Goal: Check status: Check status

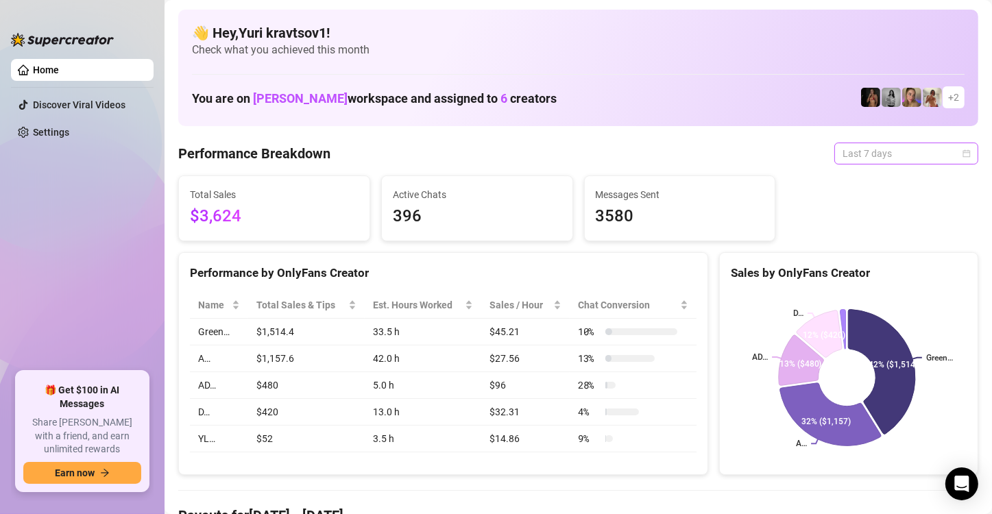
click at [889, 162] on span "Last 7 days" at bounding box center [907, 153] width 128 height 21
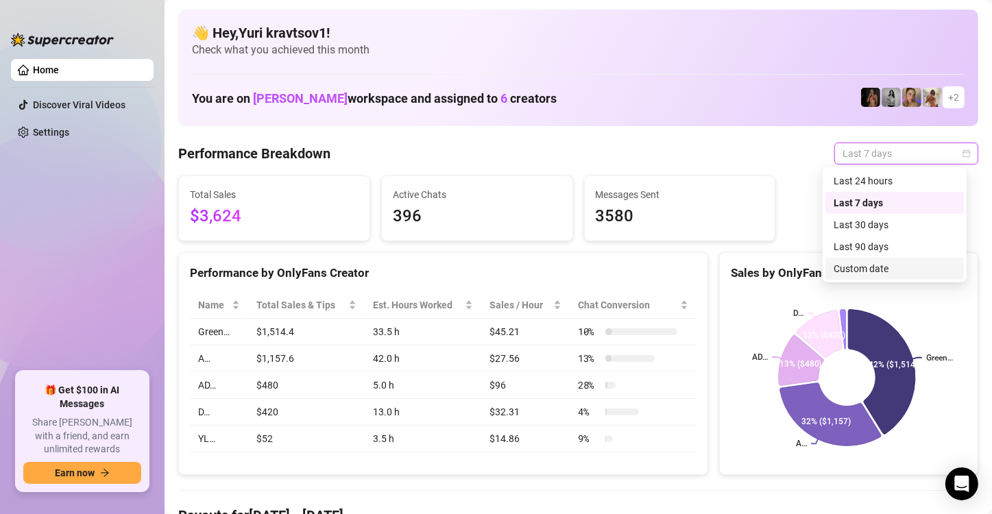
click at [889, 264] on div "Custom date" at bounding box center [895, 268] width 122 height 15
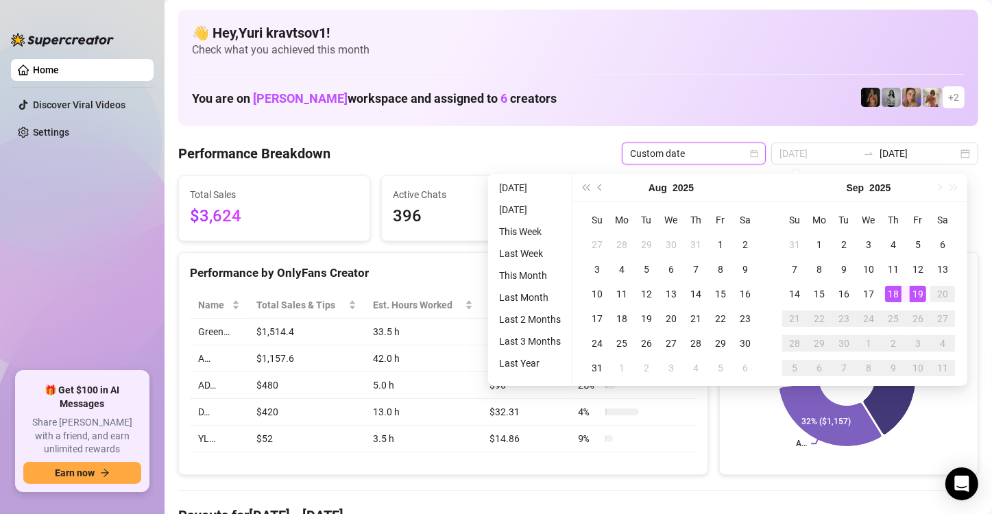
type input "[DATE]"
click at [911, 294] on div "19" at bounding box center [918, 294] width 16 height 16
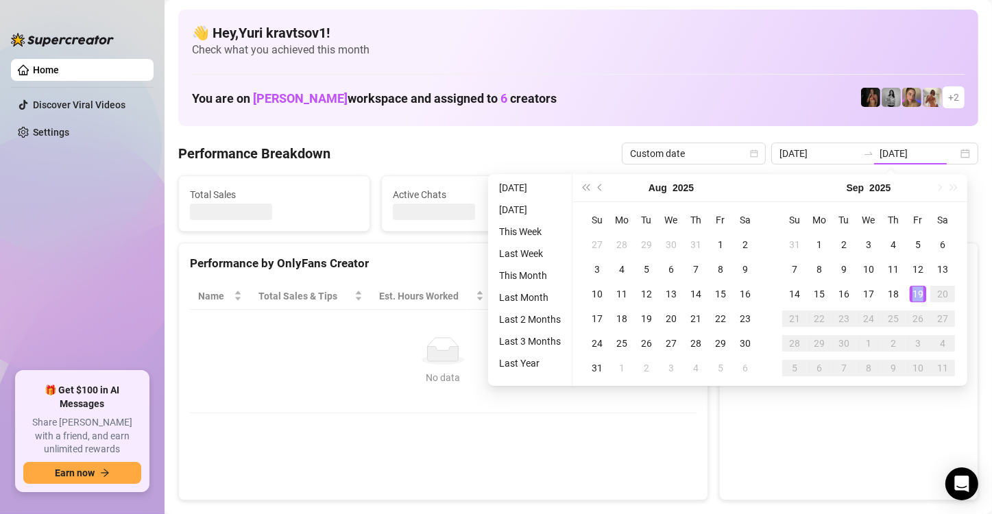
type input "[DATE]"
